Goal: Task Accomplishment & Management: Use online tool/utility

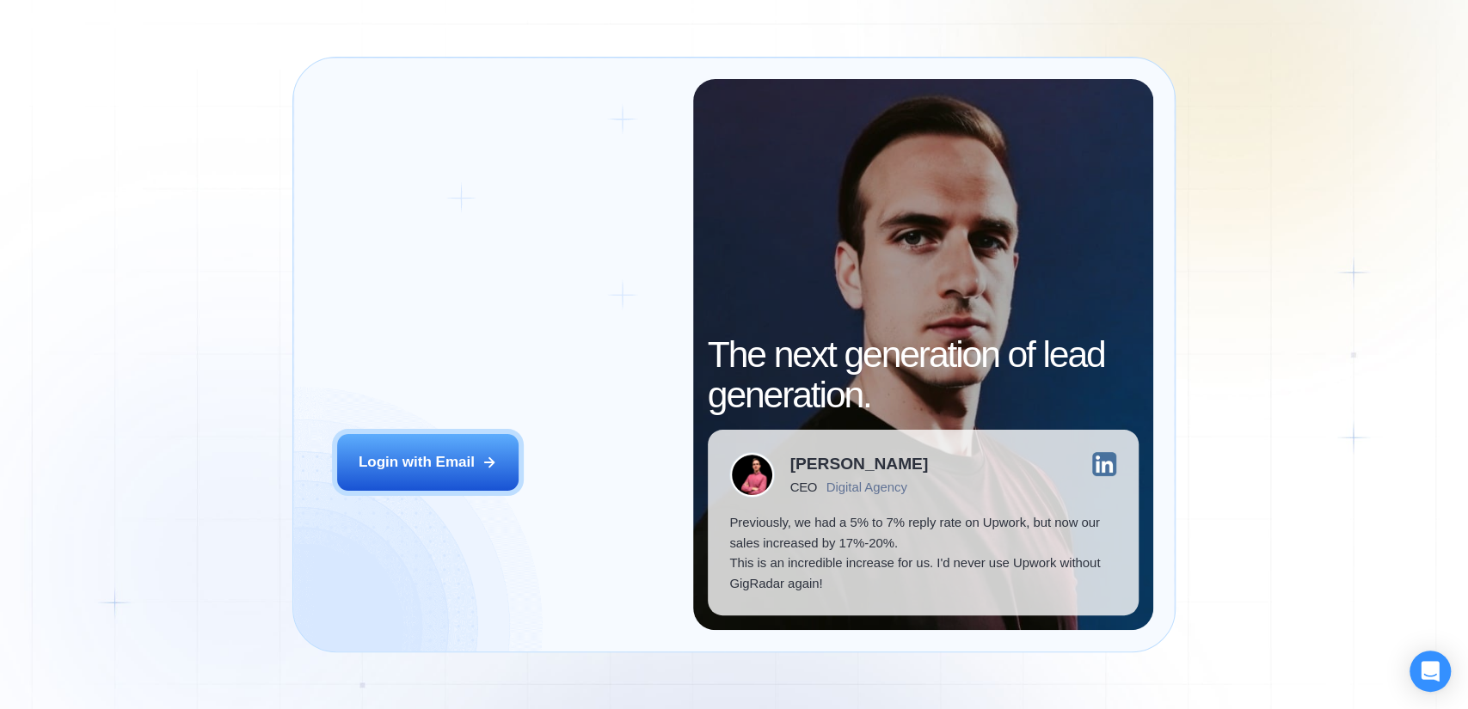
click at [406, 493] on div "Login ‍ Welcome to GigRadar. AI Business Manager for Agencies Login with Email" at bounding box center [503, 354] width 377 height 550
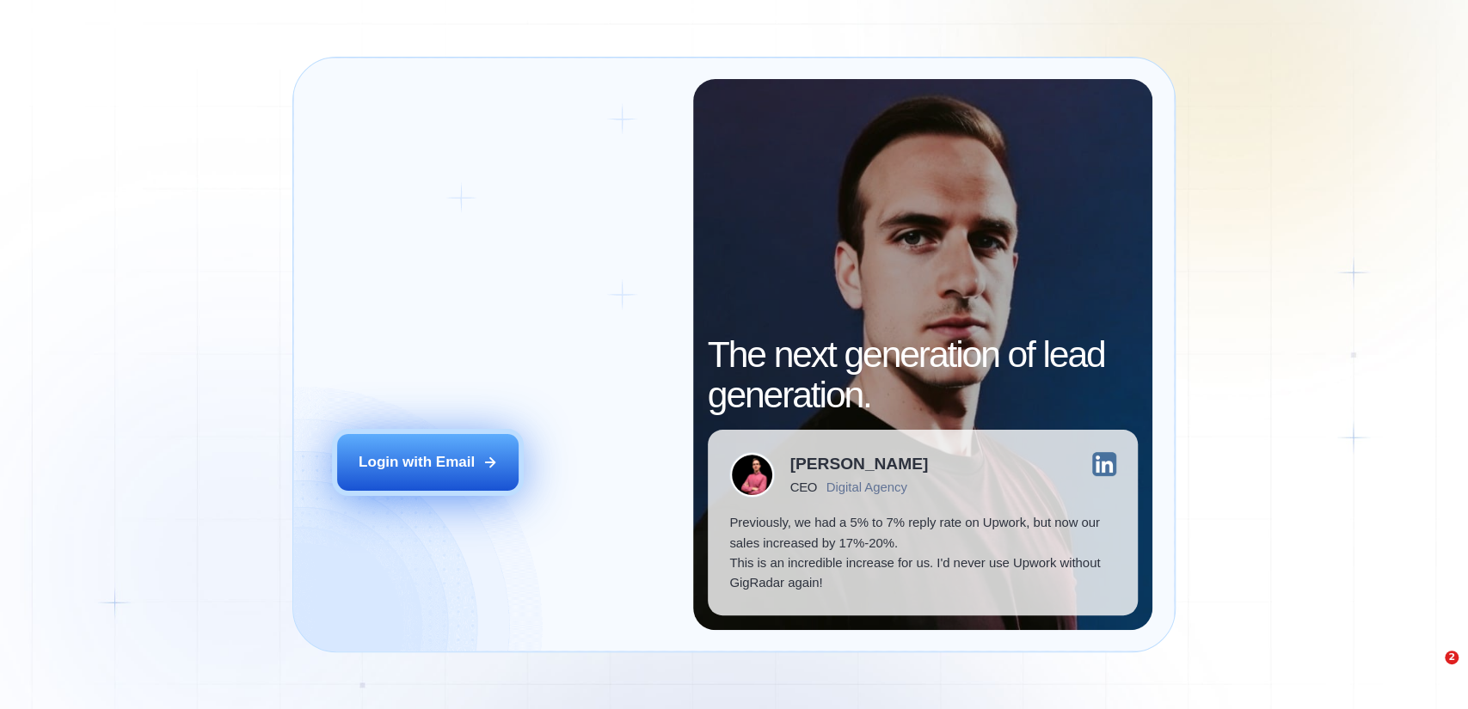
click at [412, 487] on button "Login with Email" at bounding box center [427, 462] width 181 height 57
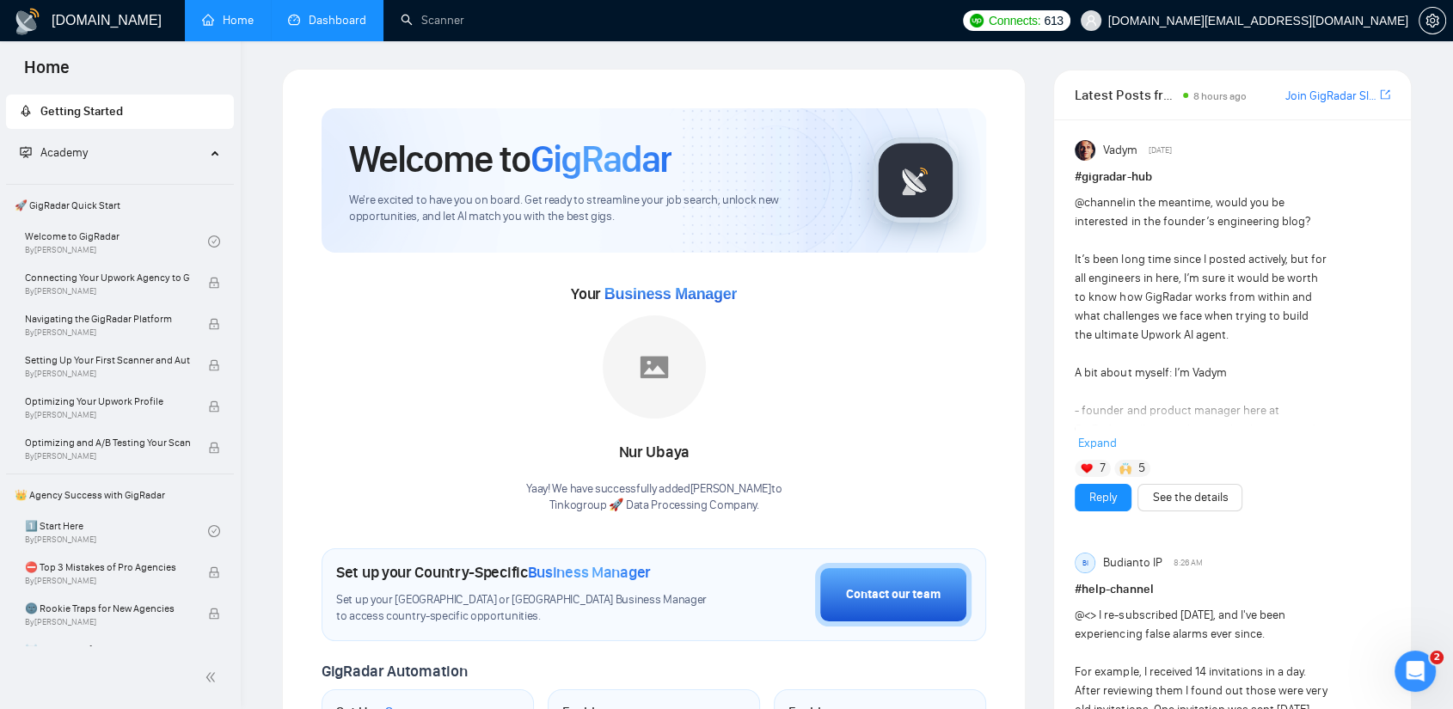
click at [331, 13] on link "Dashboard" at bounding box center [327, 20] width 78 height 15
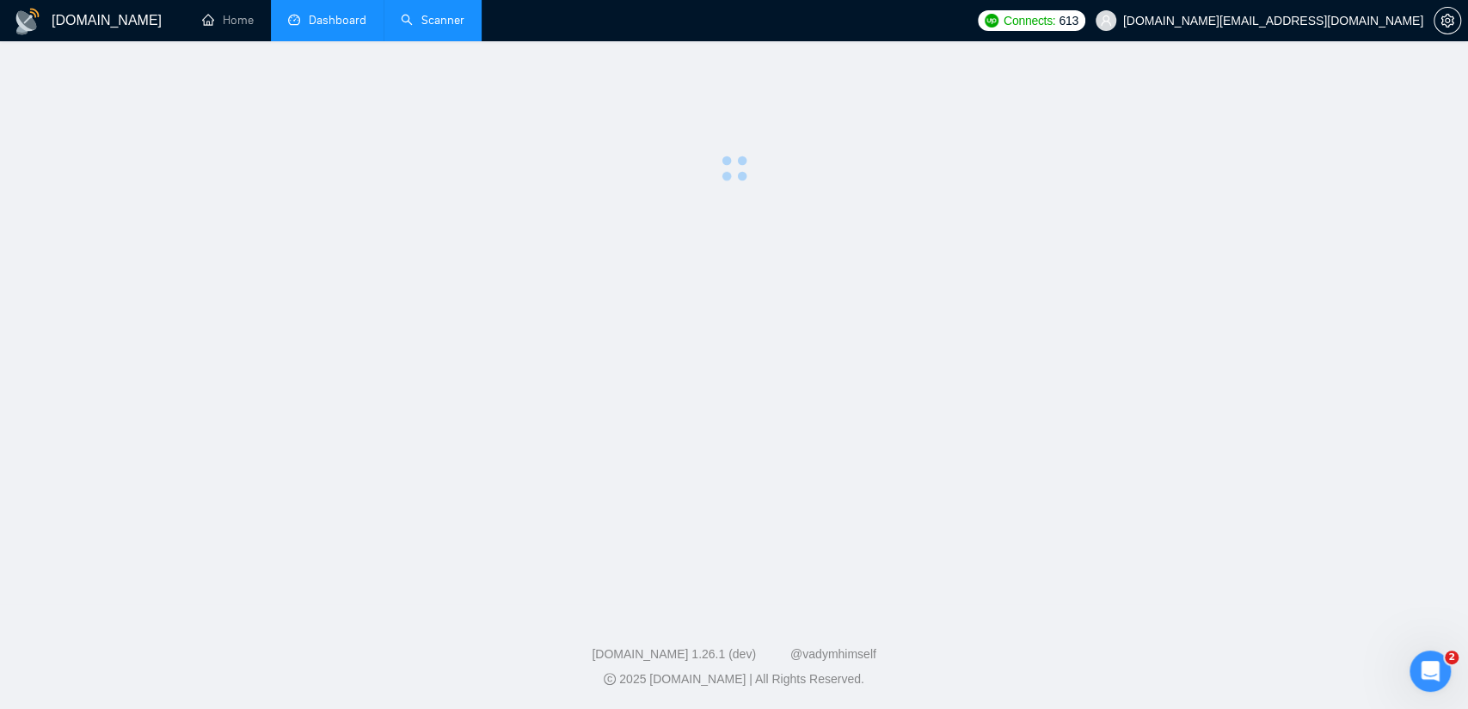
click at [420, 22] on link "Scanner" at bounding box center [433, 20] width 64 height 15
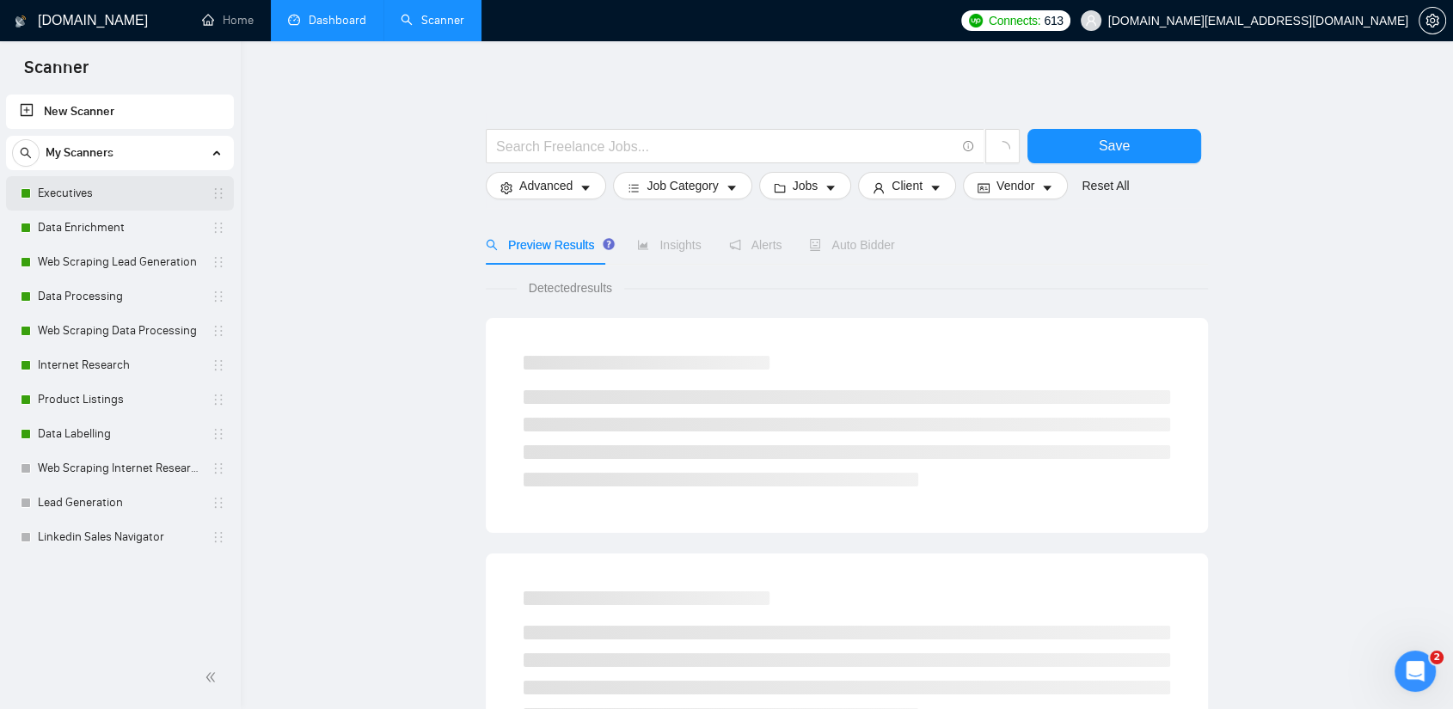
click at [122, 200] on link "Executives" at bounding box center [119, 193] width 163 height 34
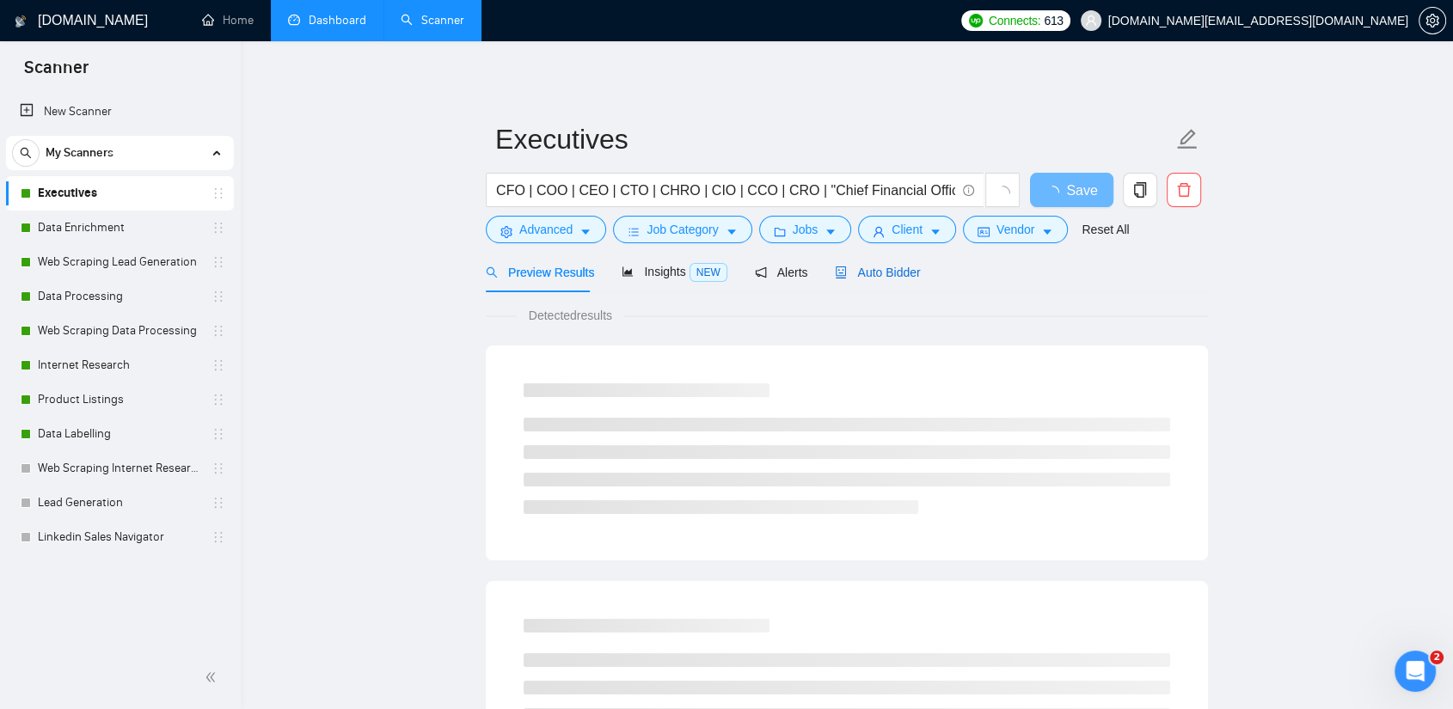
click at [857, 271] on span "Auto Bidder" at bounding box center [877, 273] width 85 height 14
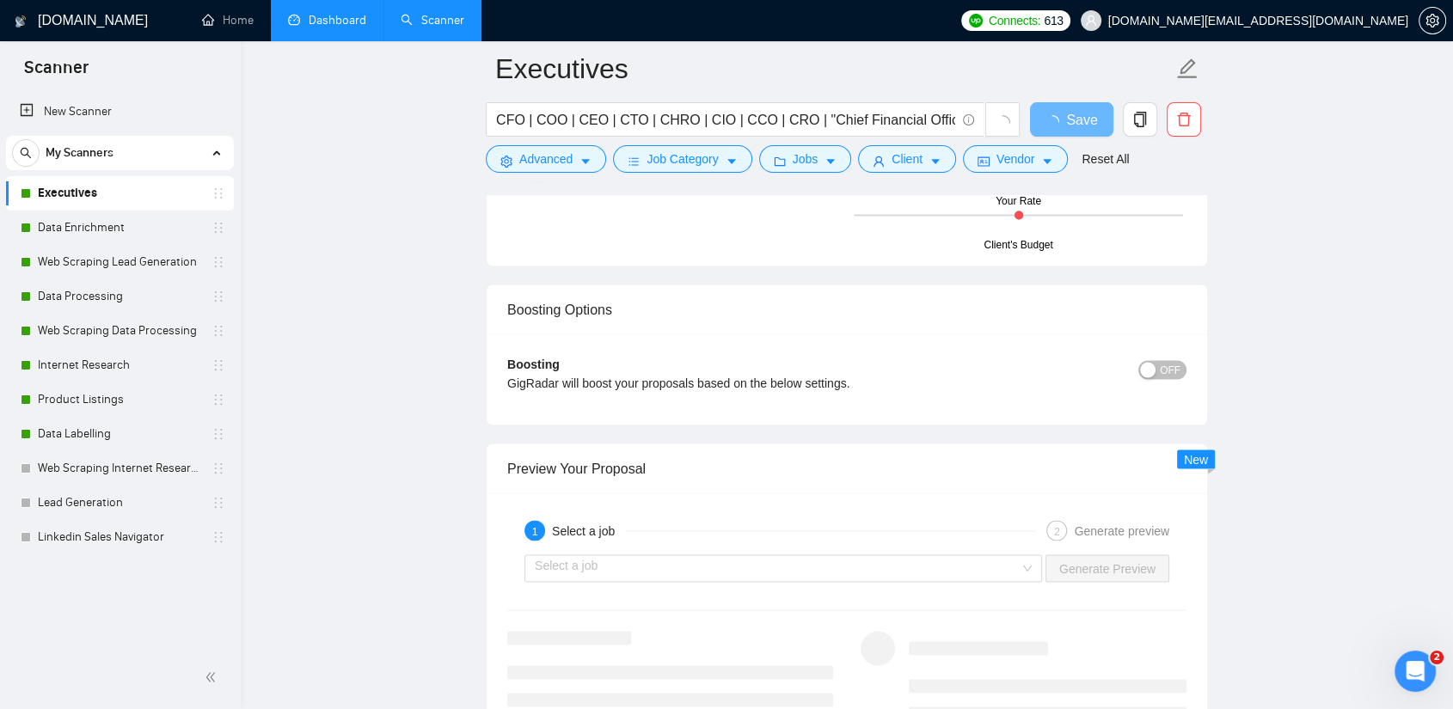
scroll to position [3152, 0]
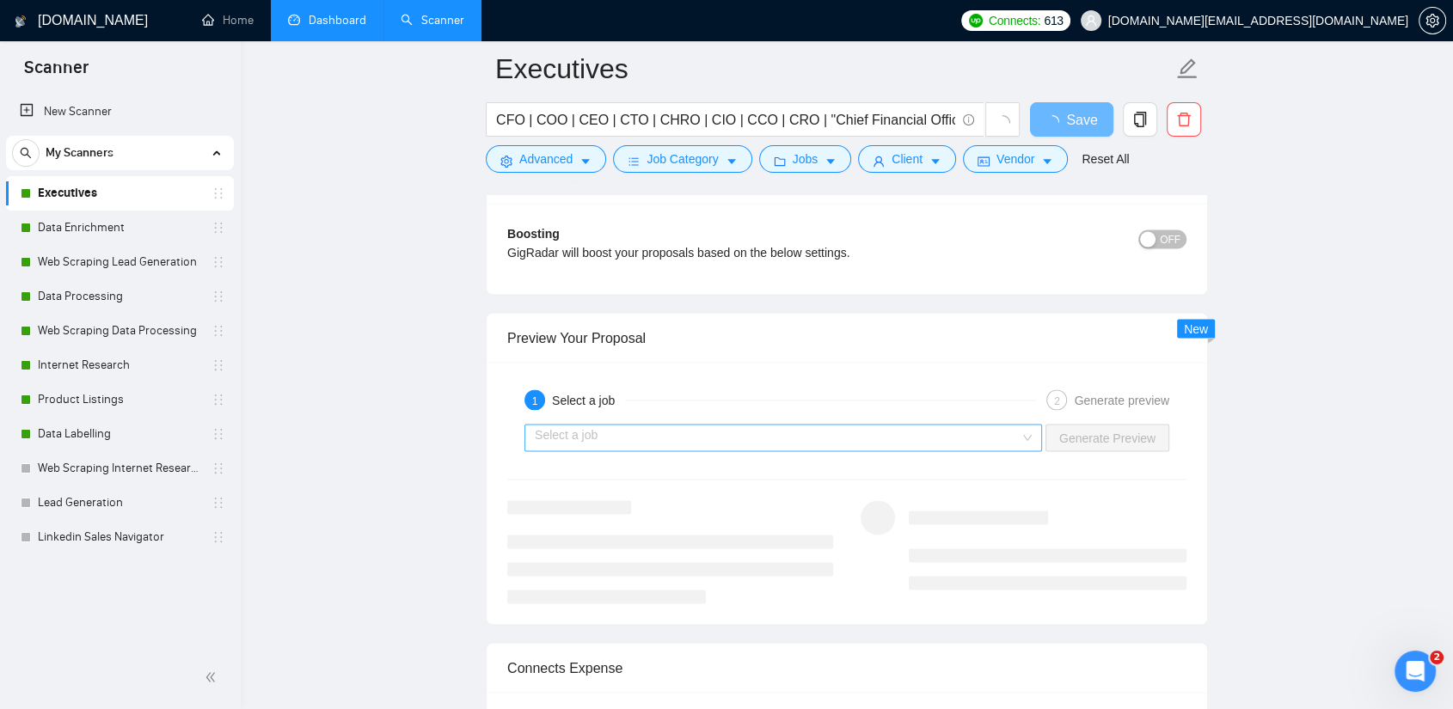
click at [777, 430] on input "search" at bounding box center [777, 438] width 485 height 26
click at [791, 395] on div "1 Select a job" at bounding box center [780, 399] width 512 height 21
click at [1014, 435] on input "search" at bounding box center [777, 438] width 485 height 26
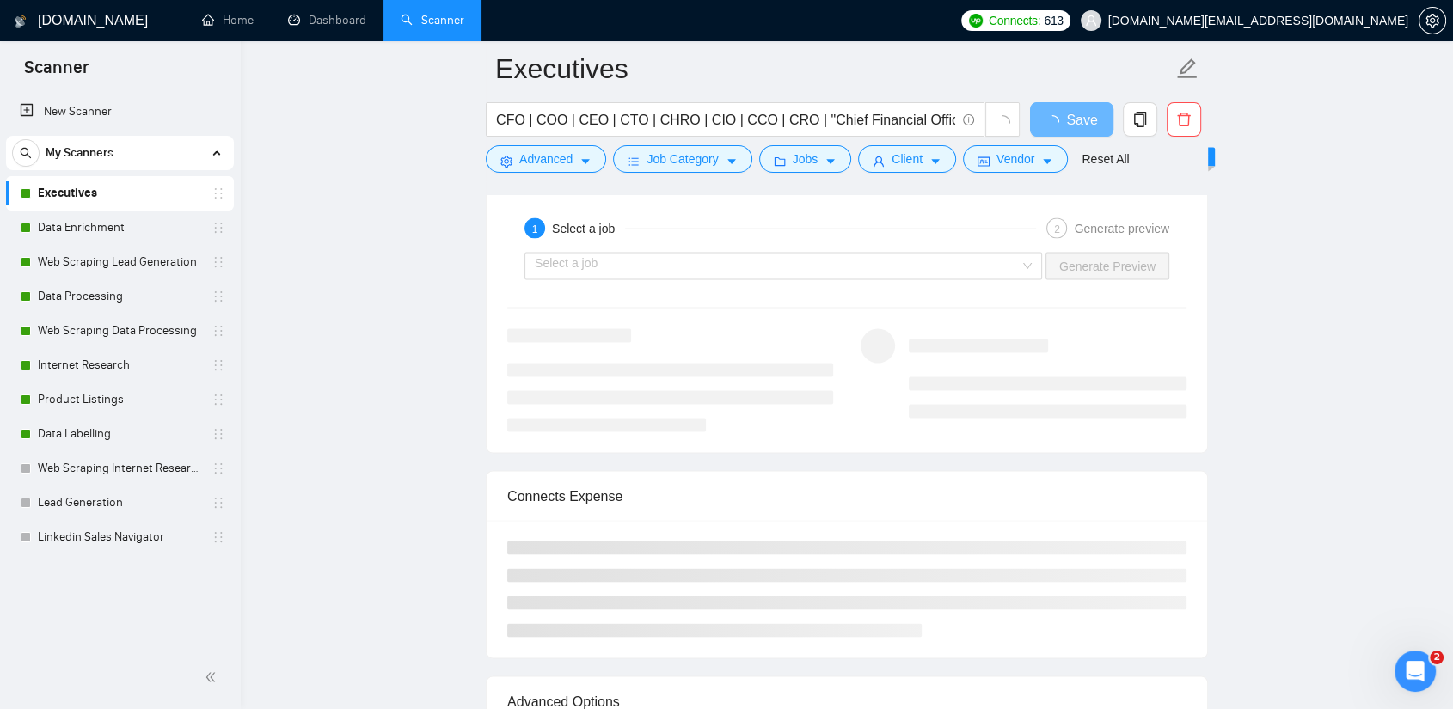
scroll to position [3343, 0]
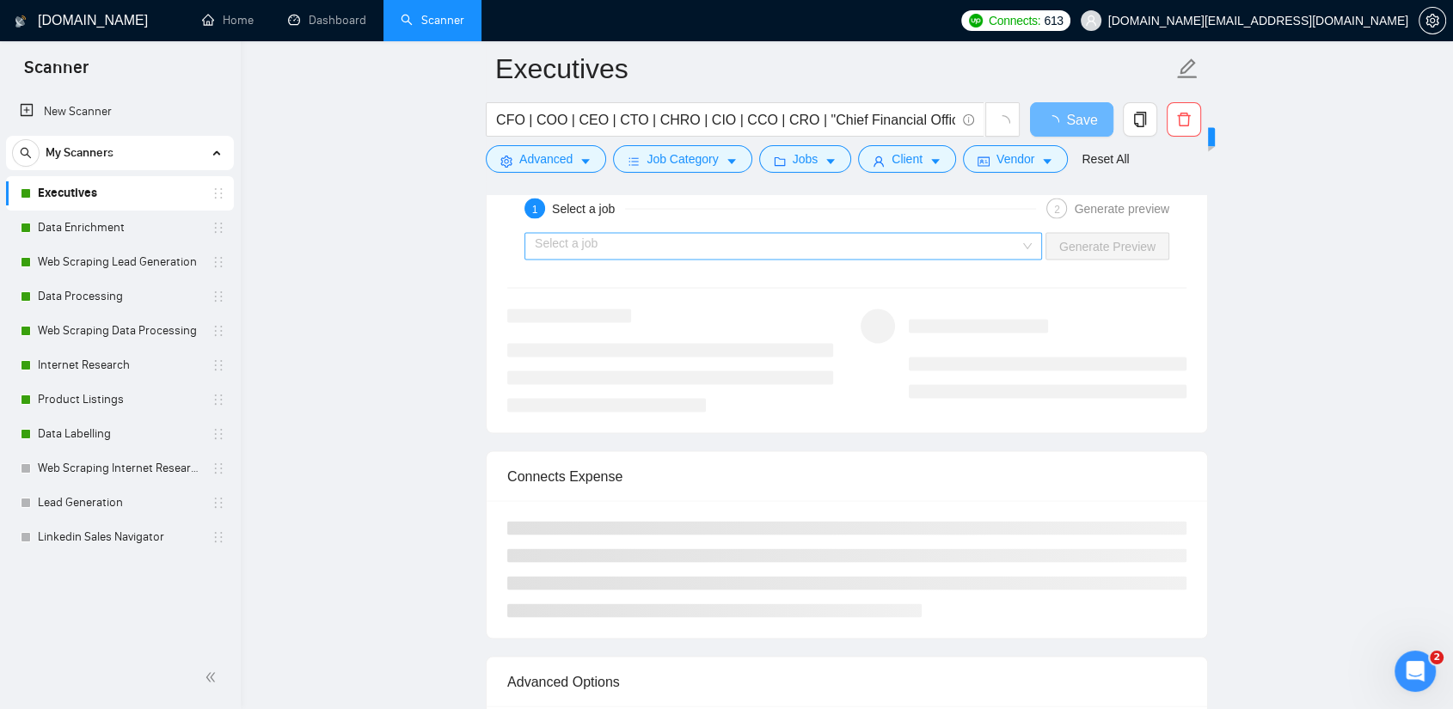
click at [963, 239] on input "search" at bounding box center [777, 247] width 485 height 26
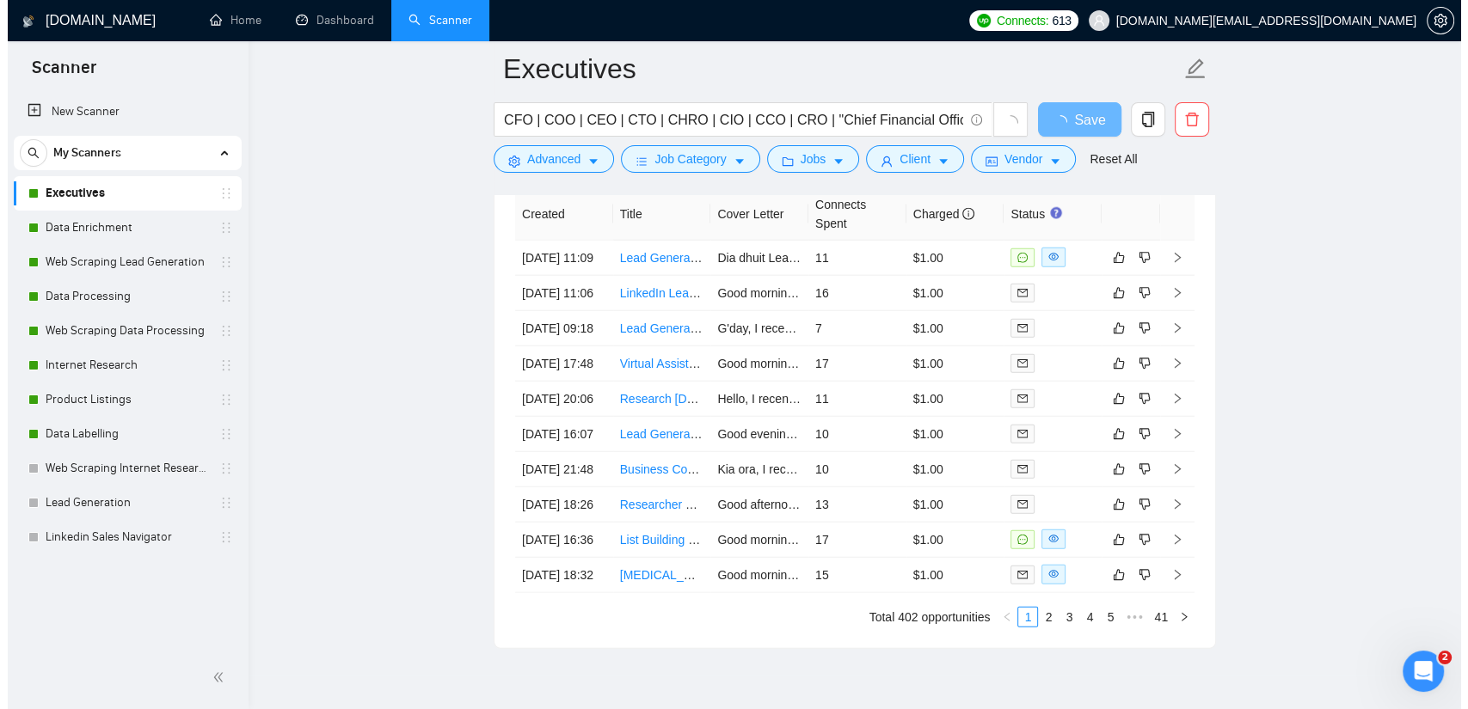
scroll to position [4202, 0]
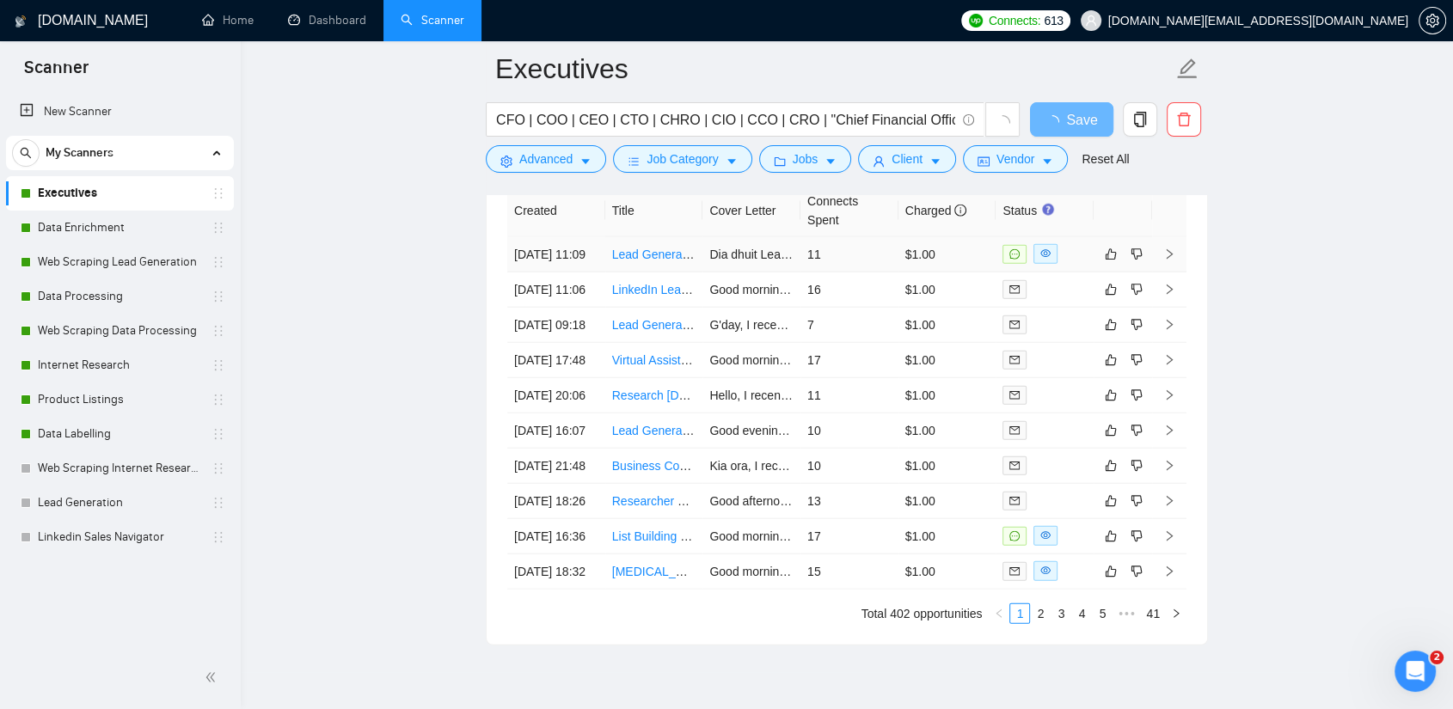
click at [655, 260] on link "Lead Generation Expert (Construction & Engineering Sector – Ireland)" at bounding box center [843, 255] width 463 height 14
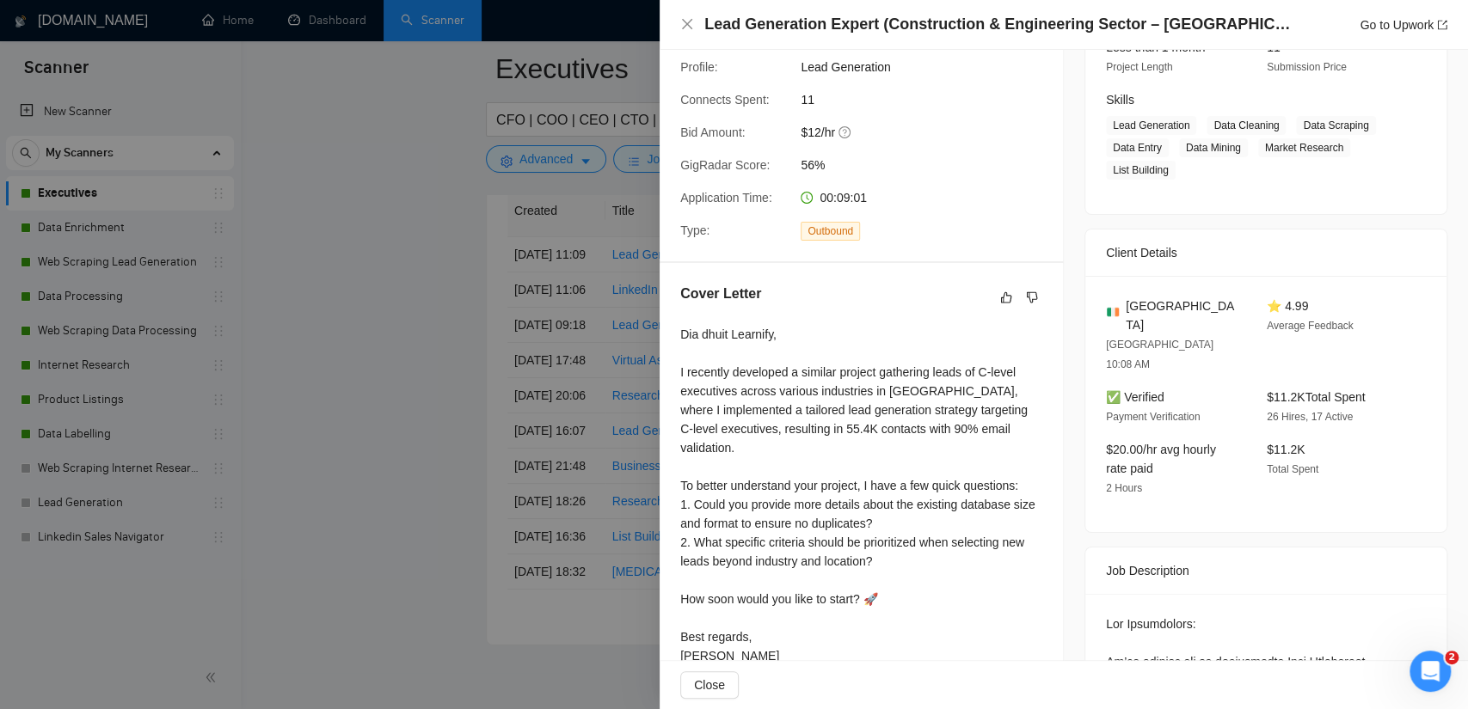
scroll to position [286, 0]
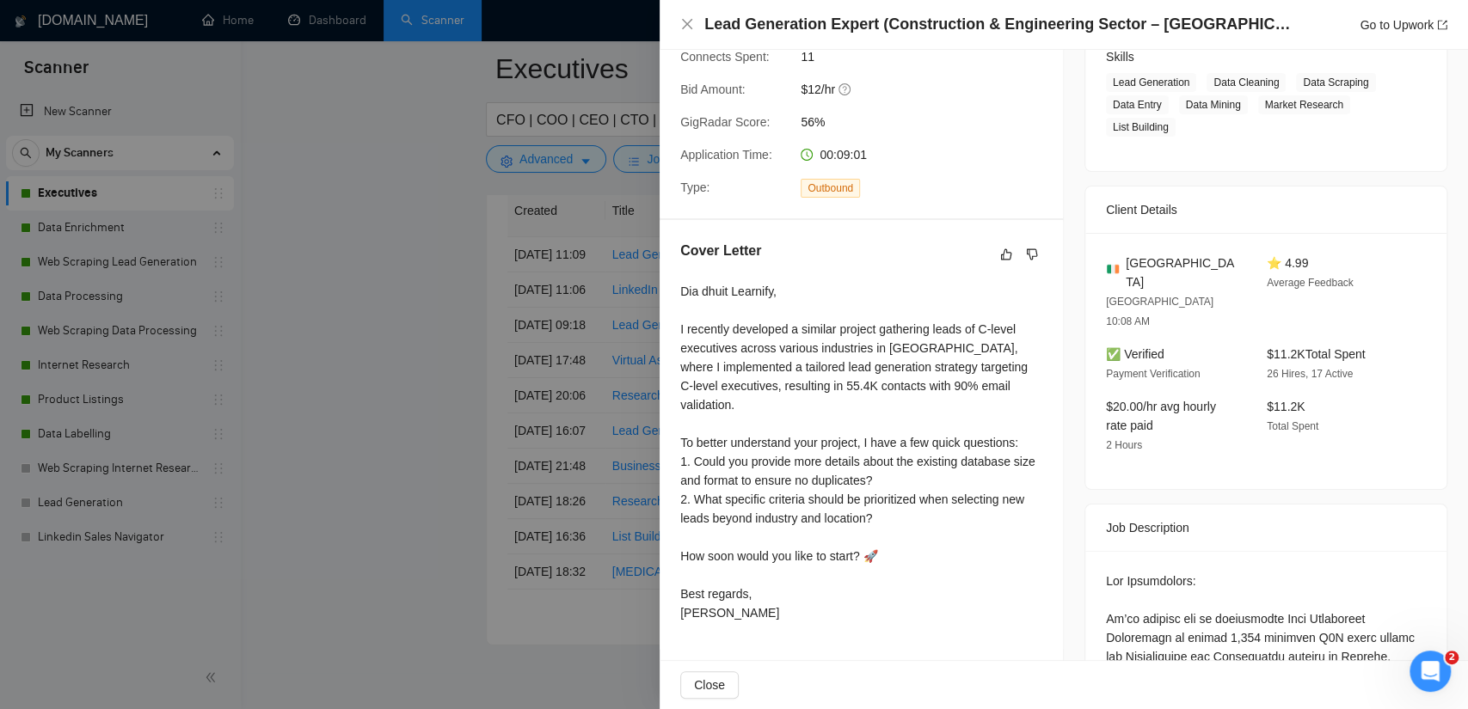
click at [835, 329] on div "Dia dhuit Learnify, I recently developed a similar project gathering leads of C…" at bounding box center [861, 452] width 362 height 340
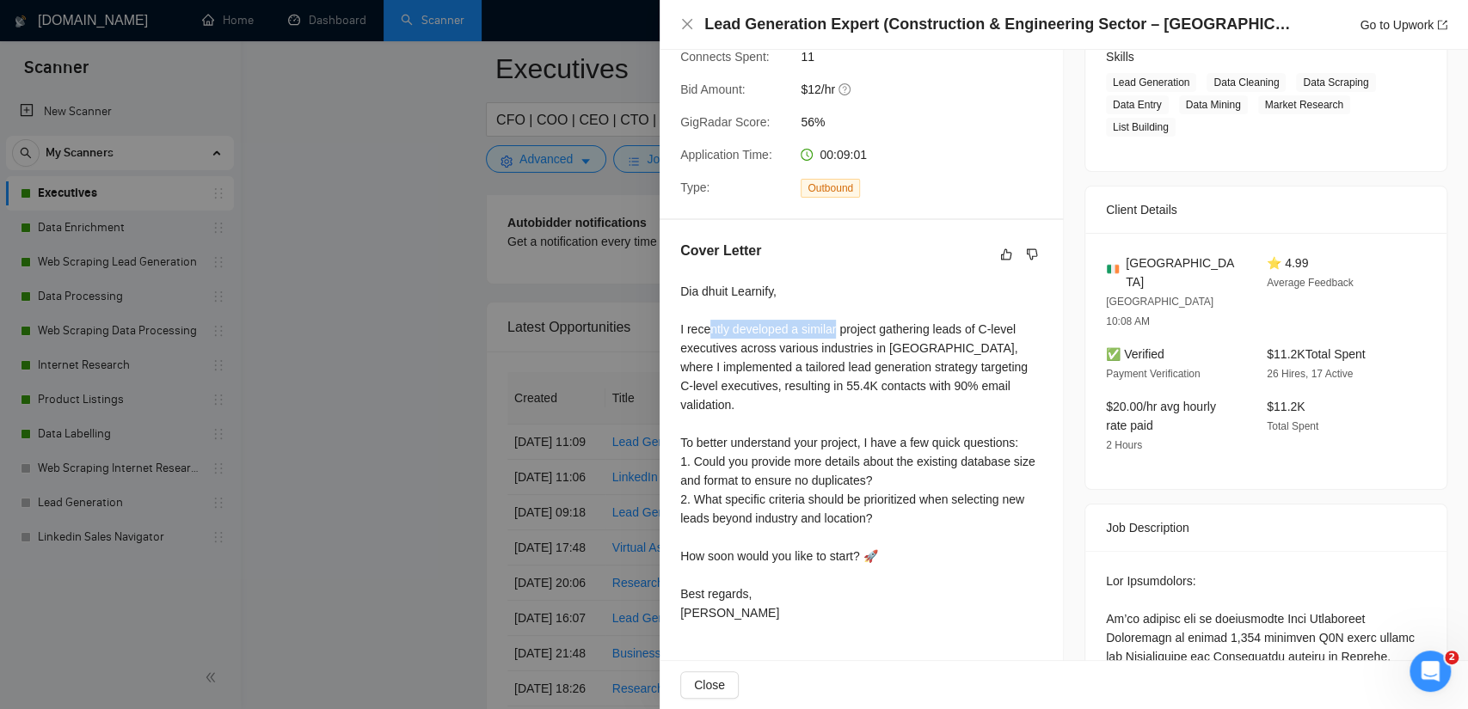
click at [835, 329] on div "Dia dhuit Learnify, I recently developed a similar project gathering leads of C…" at bounding box center [861, 452] width 362 height 340
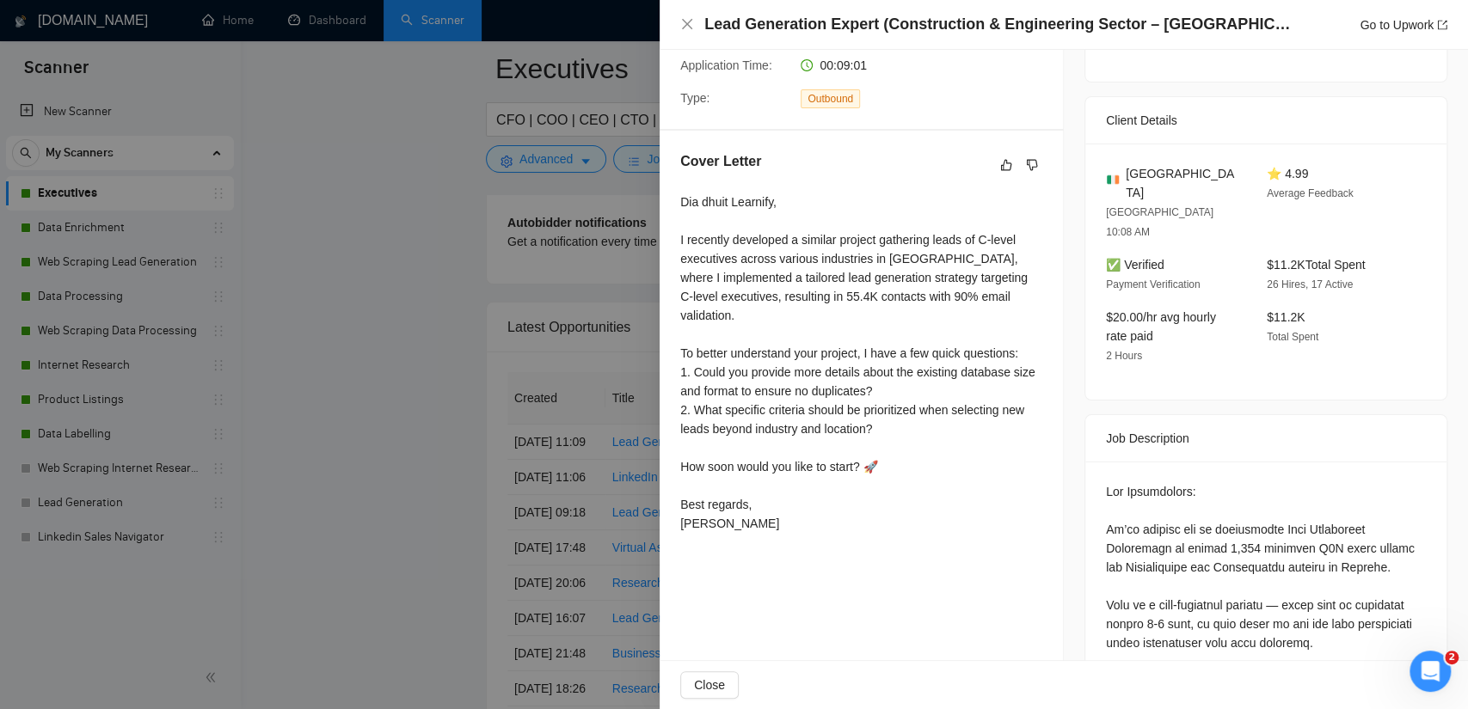
scroll to position [382, 0]
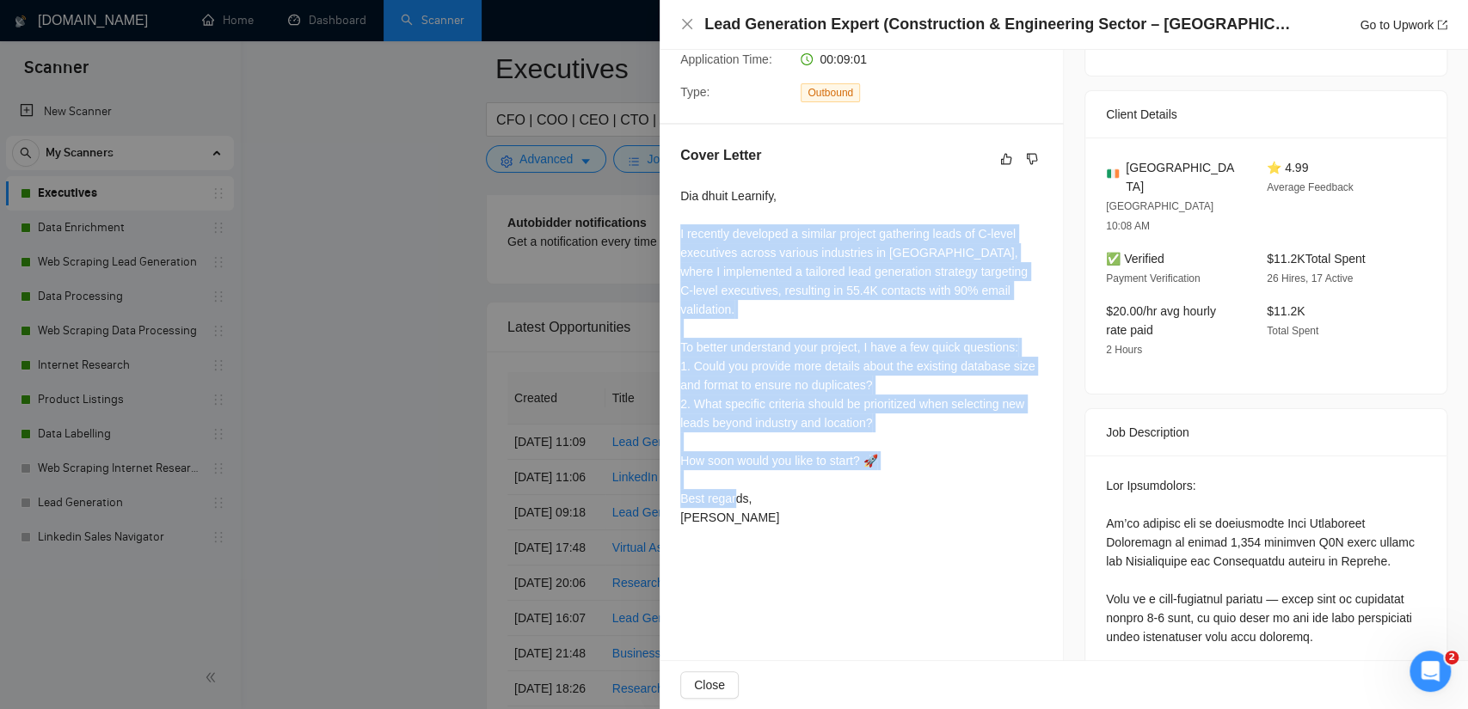
drag, startPoint x: 678, startPoint y: 235, endPoint x: 752, endPoint y: 497, distance: 272.4
click at [752, 497] on div "Cover Letter Dia dhuit Learnify, I recently developed a similar project gatheri…" at bounding box center [860, 340] width 403 height 430
copy div "I recently developed a similar project gathering leads of C-level executives ac…"
